Goal: Task Accomplishment & Management: Manage account settings

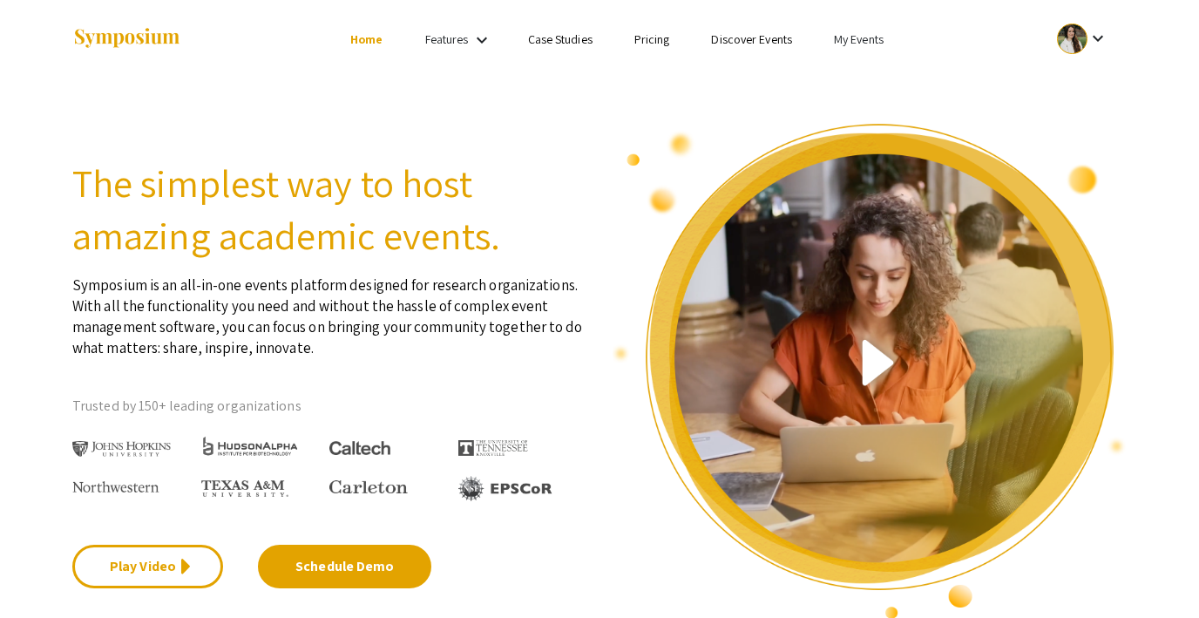
click at [863, 37] on link "My Events" at bounding box center [859, 39] width 50 height 16
click at [853, 63] on button "Events I've organized" at bounding box center [886, 78] width 149 height 42
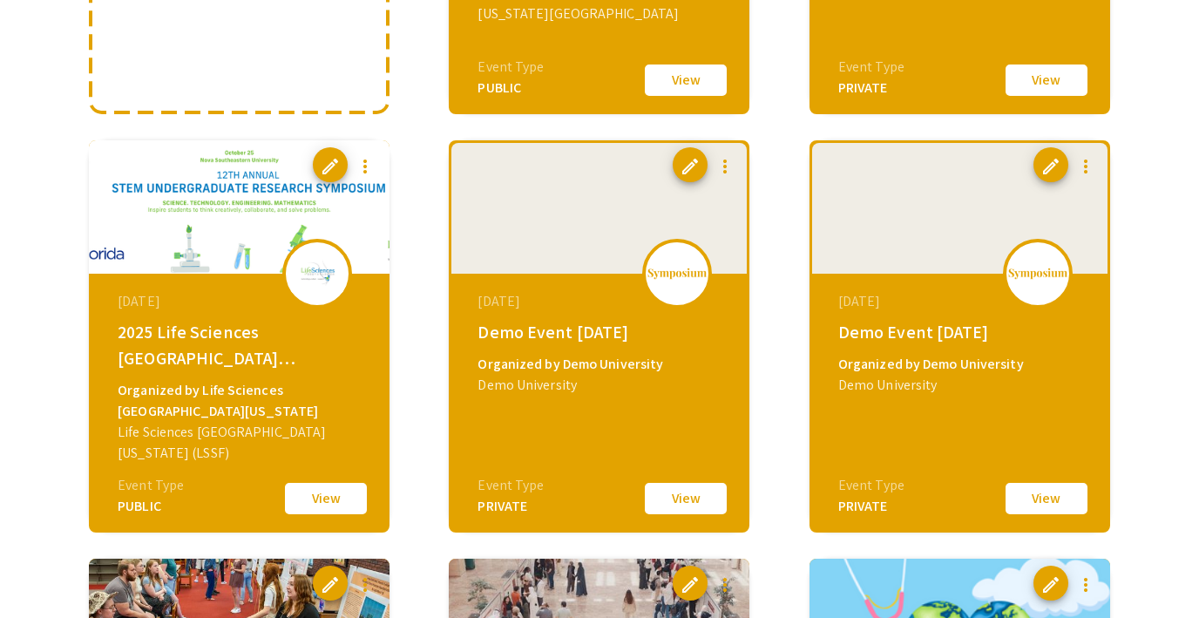
scroll to position [508, 0]
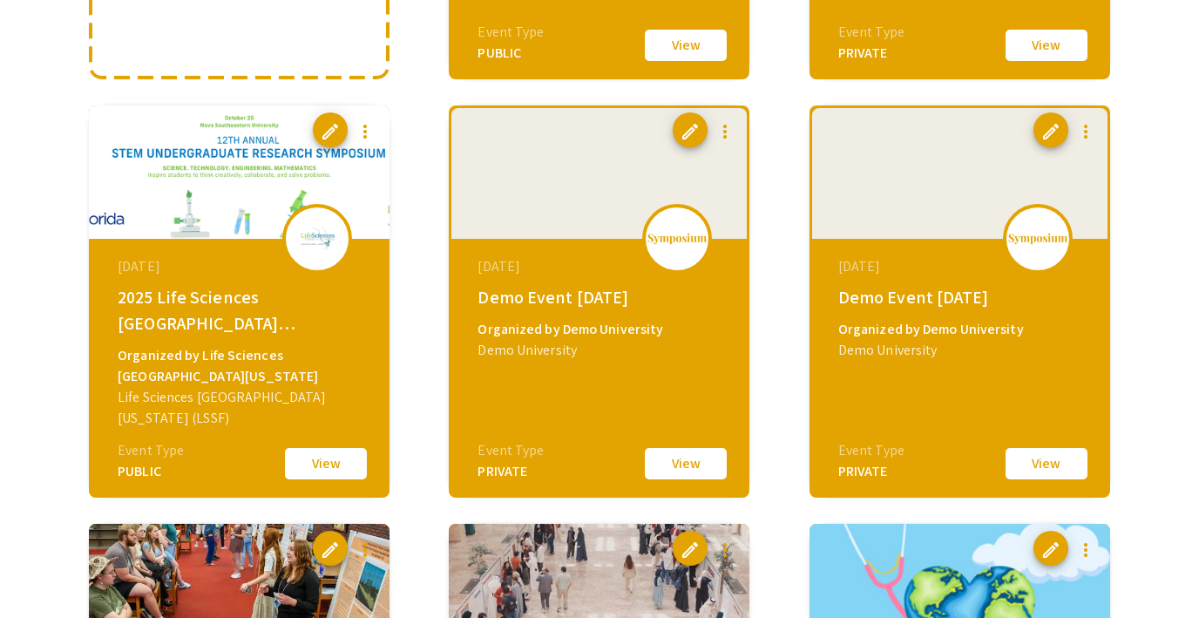
click at [1021, 462] on button "View" at bounding box center [1046, 463] width 87 height 37
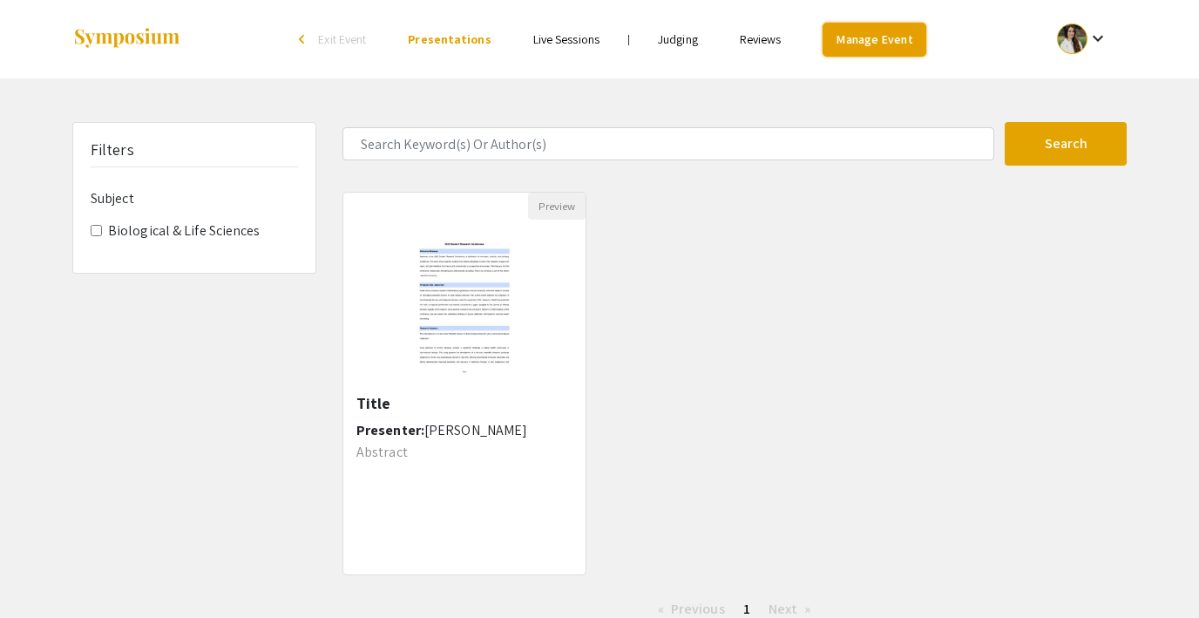
click at [899, 38] on link "Manage Event" at bounding box center [874, 40] width 103 height 34
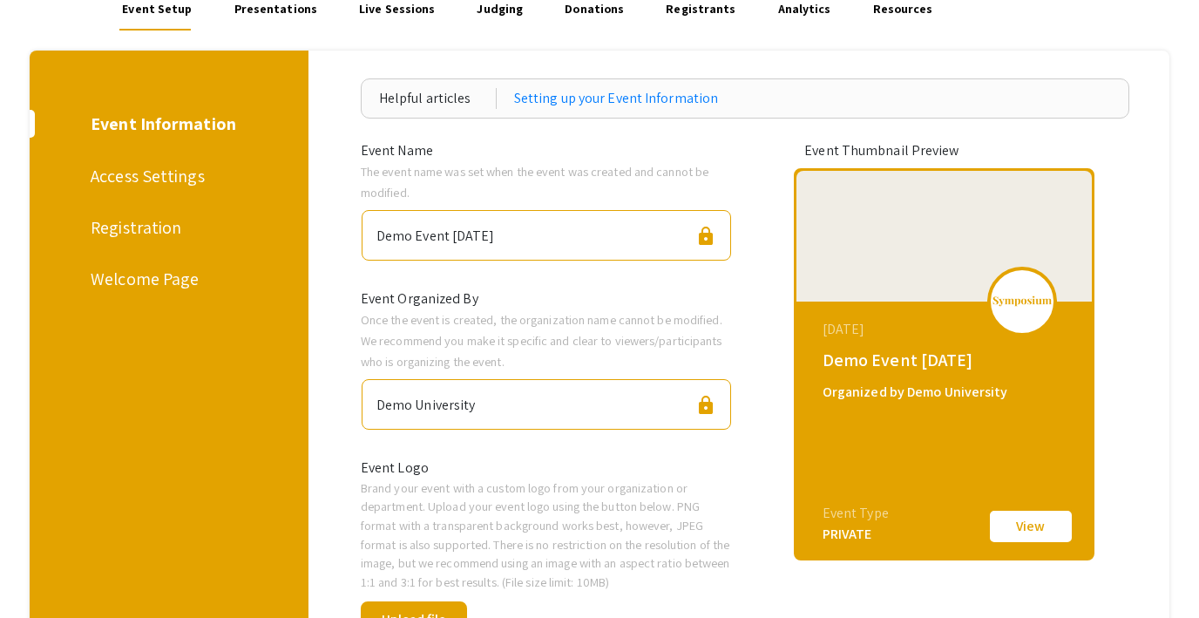
scroll to position [146, 0]
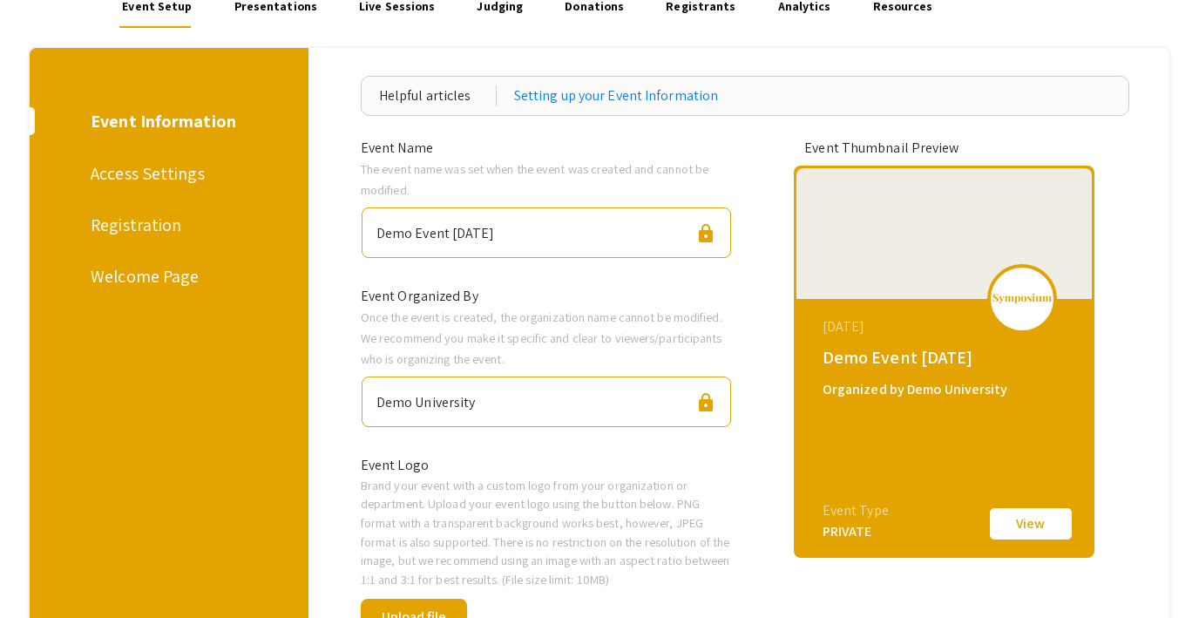
click at [165, 166] on div "Access Settings" at bounding box center [166, 173] width 151 height 26
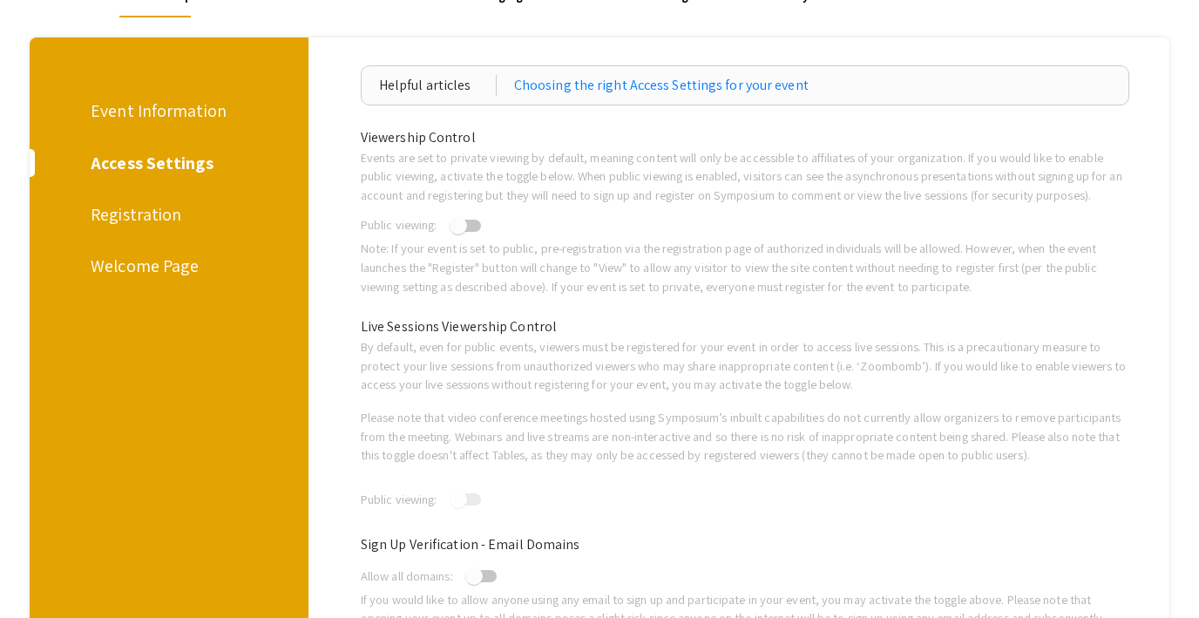
scroll to position [164, 0]
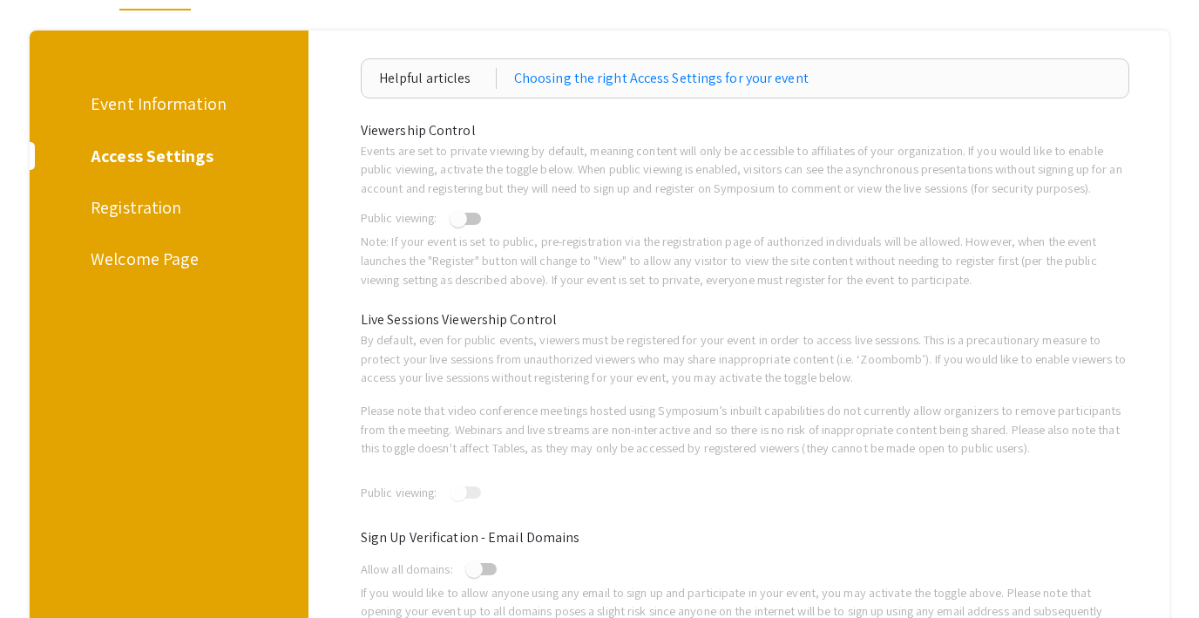
click at [120, 193] on div "Registration" at bounding box center [162, 206] width 265 height 27
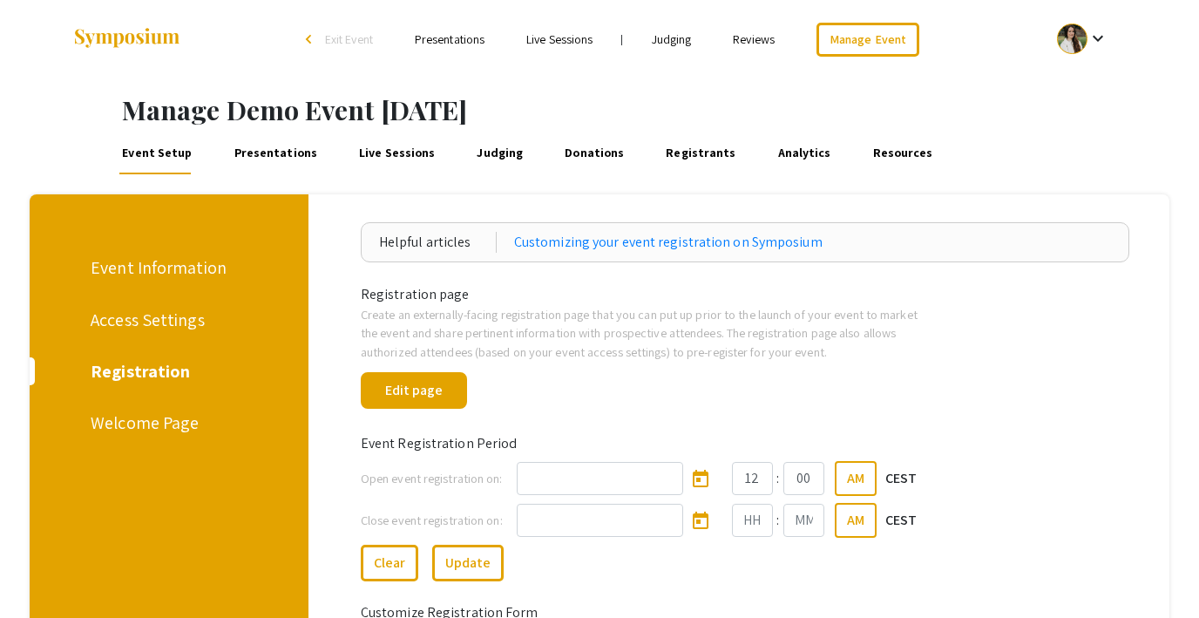
click at [573, 153] on link "Donations" at bounding box center [594, 153] width 65 height 42
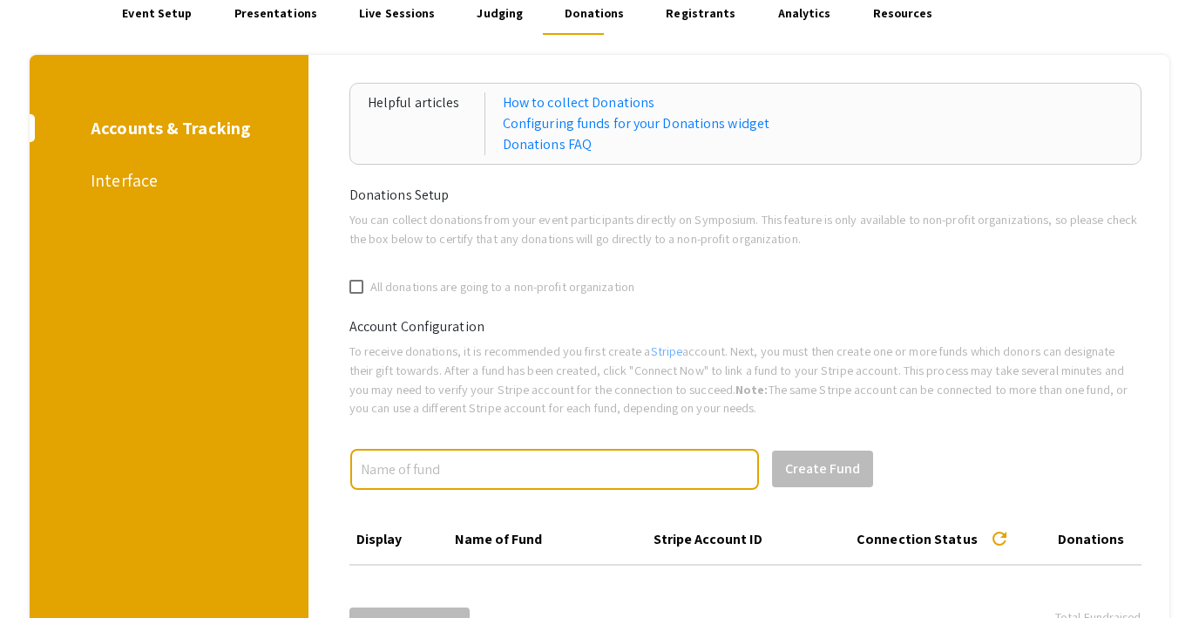
scroll to position [304, 0]
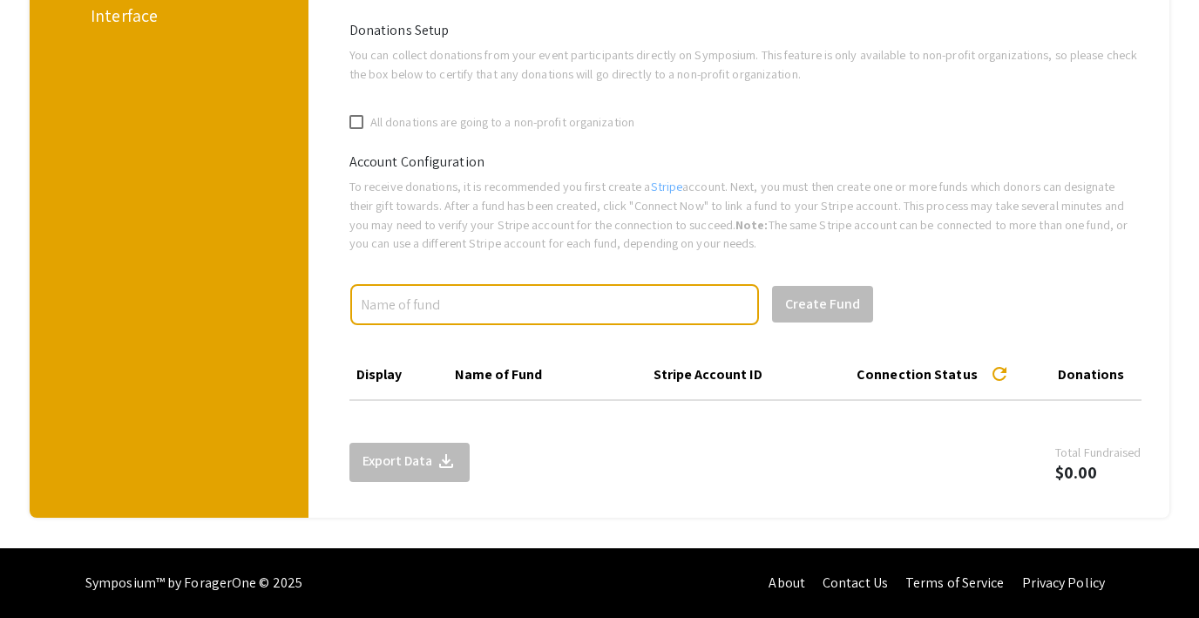
click at [121, 16] on div "Interface" at bounding box center [166, 16] width 151 height 26
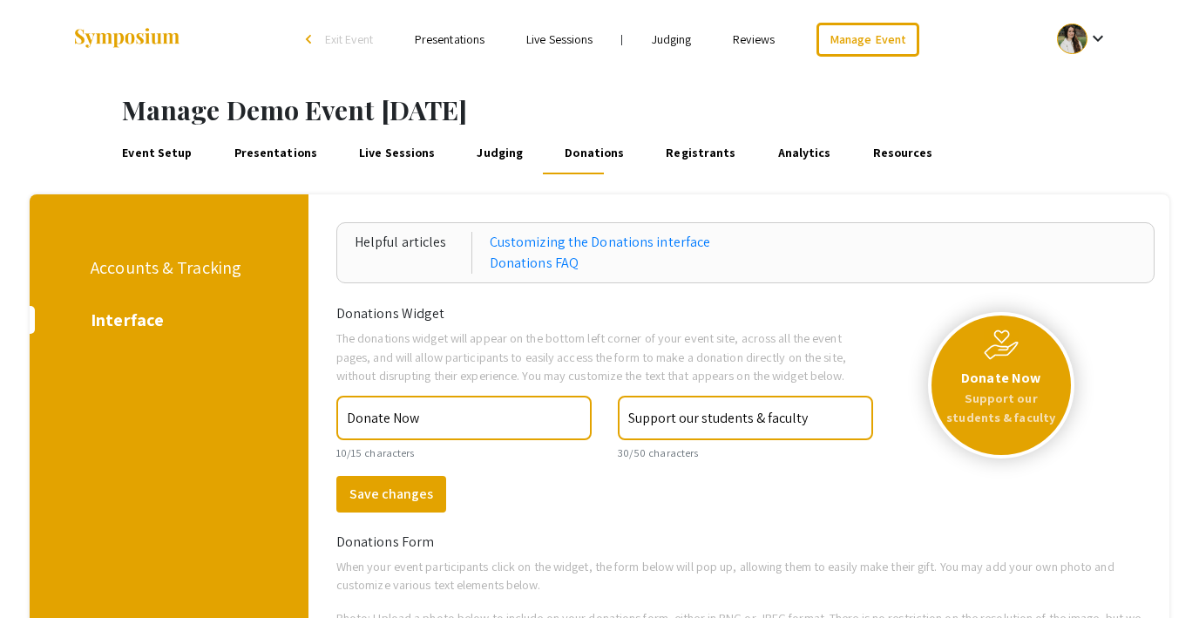
scroll to position [90, 0]
